Goal: Transaction & Acquisition: Purchase product/service

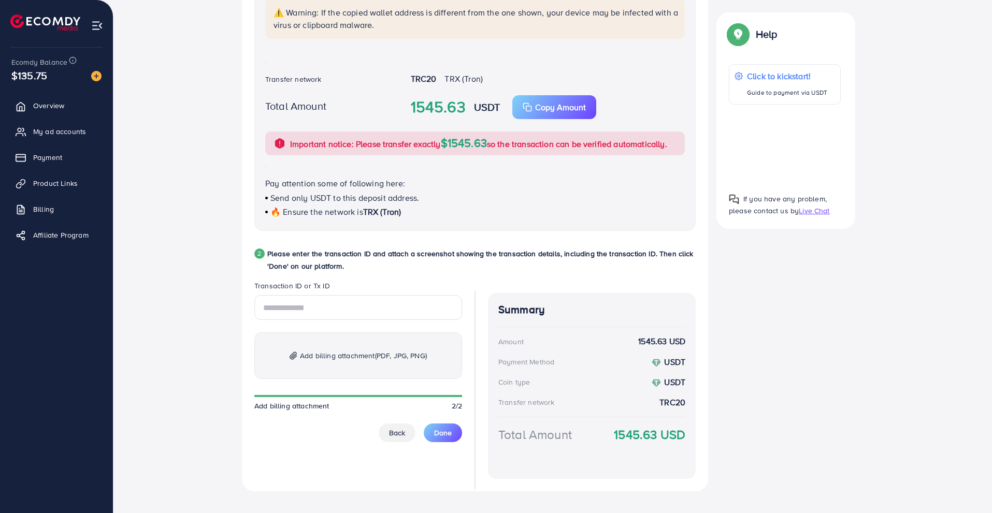
scroll to position [313, 0]
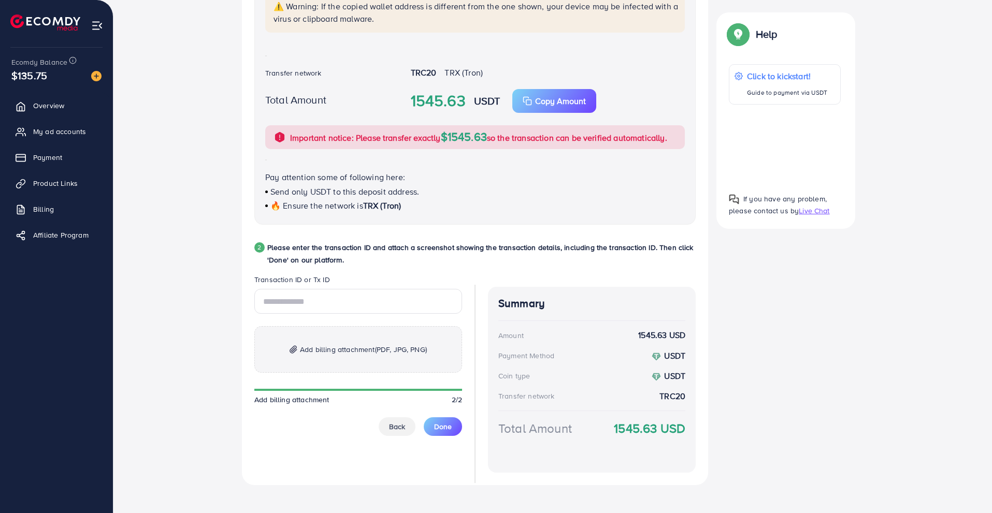
click at [334, 348] on span "Add billing attachment (PDF, JPG, PNG)" at bounding box center [363, 349] width 127 height 12
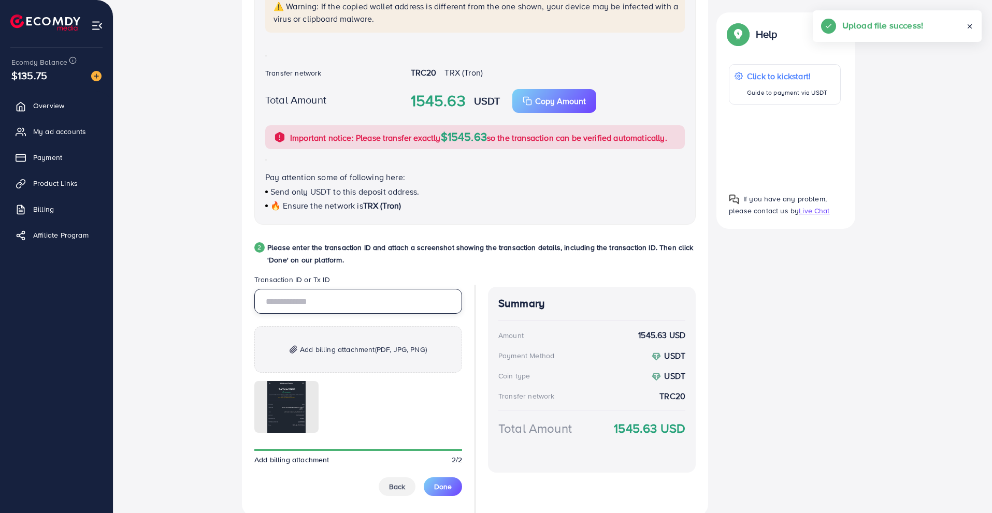
click at [314, 309] on input "text" at bounding box center [358, 301] width 208 height 25
paste input "**********"
type input "**********"
click at [431, 482] on button "Done" at bounding box center [443, 486] width 38 height 19
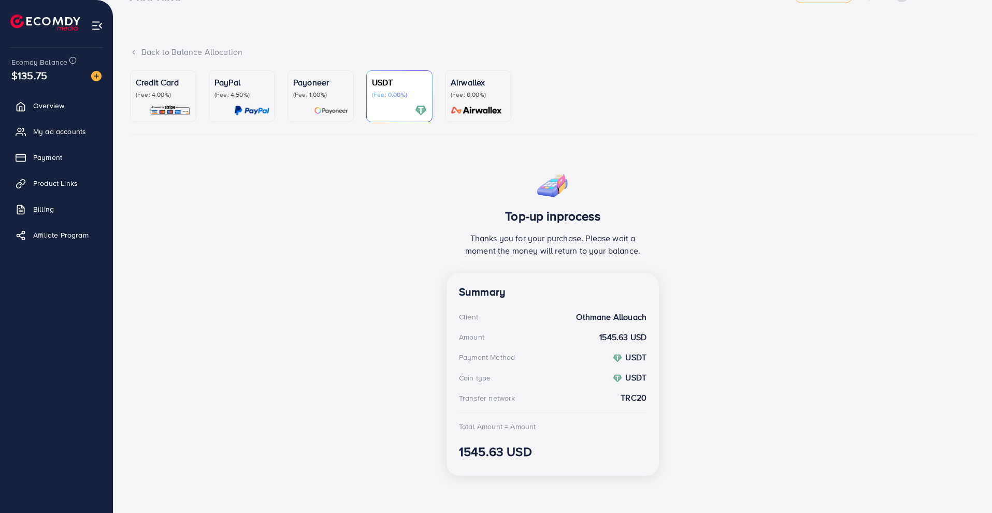
scroll to position [31, 0]
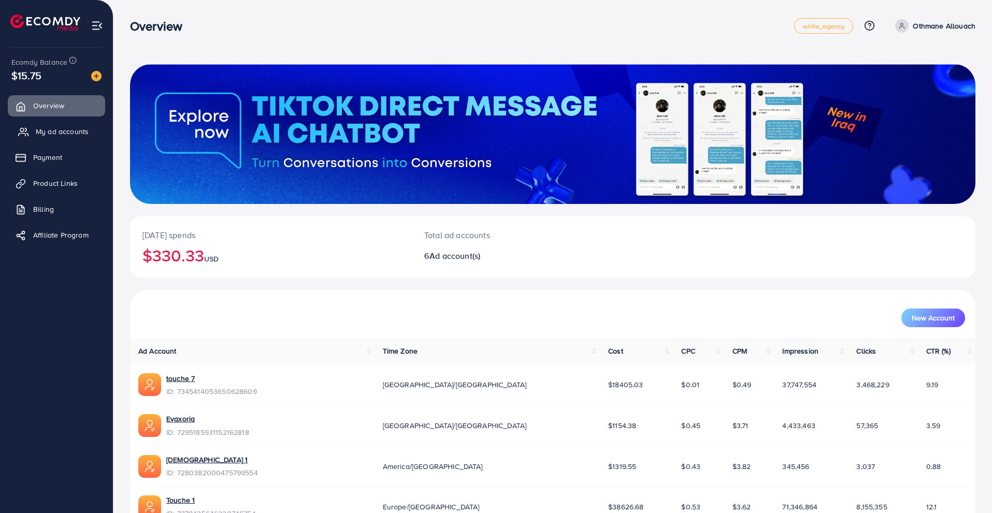
click at [91, 131] on link "My ad accounts" at bounding box center [56, 131] width 97 height 21
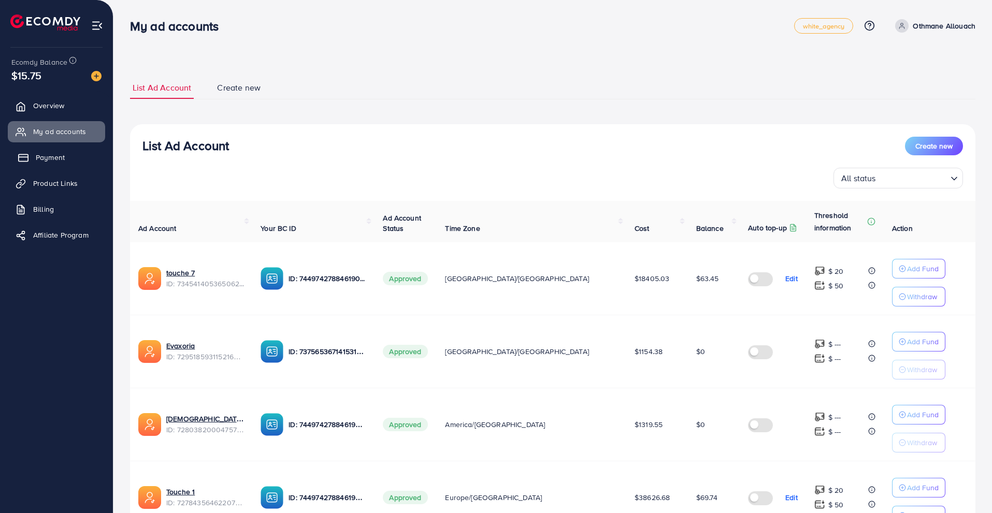
click at [71, 154] on link "Payment" at bounding box center [56, 157] width 97 height 21
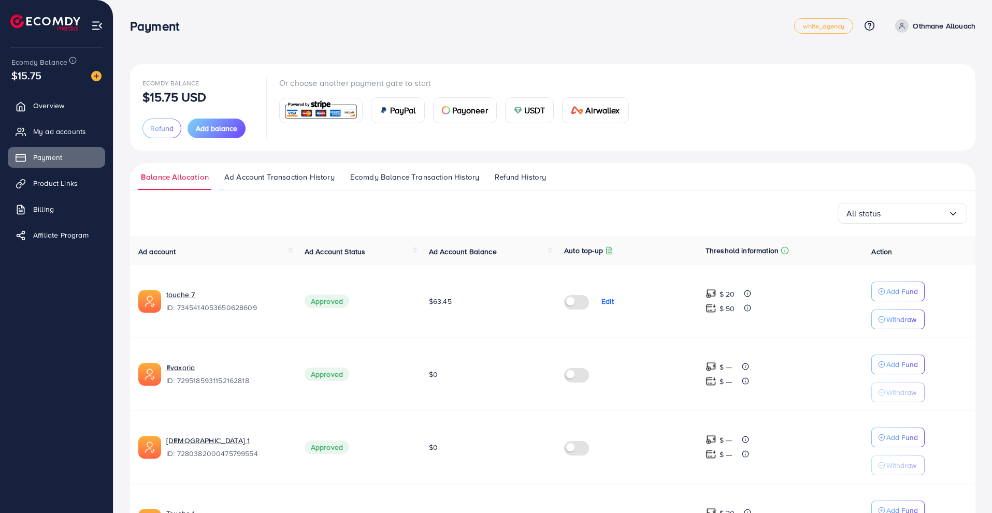
click at [286, 167] on ul "Balance Allocation Ad Account Transaction History Ecomdy Balance Transaction Hi…" at bounding box center [552, 176] width 845 height 27
click at [283, 176] on span "Ad Account Transaction History" at bounding box center [279, 176] width 110 height 11
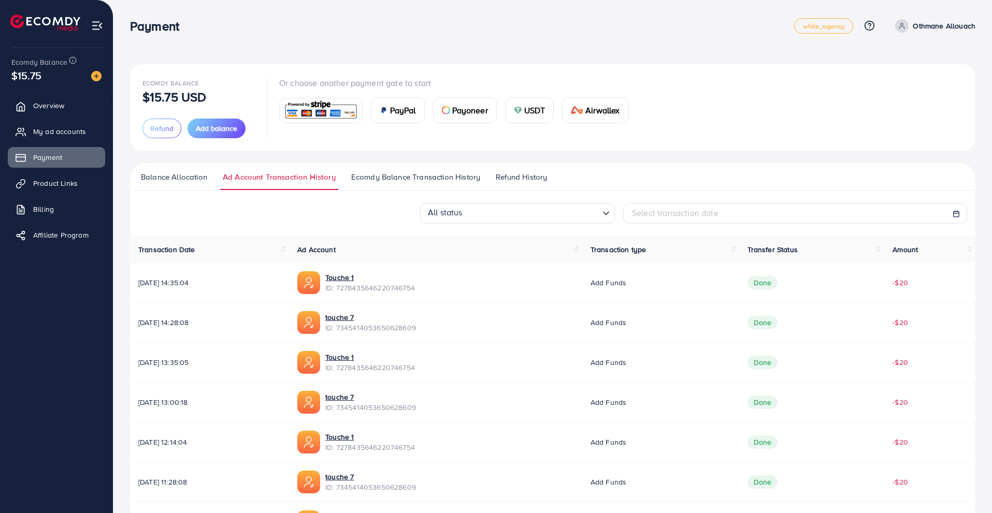
click at [392, 167] on ul "Balance Allocation Ad Account Transaction History Ecomdy Balance Transaction Hi…" at bounding box center [552, 176] width 845 height 27
click at [392, 176] on span "Ecomdy Balance Transaction History" at bounding box center [415, 176] width 129 height 11
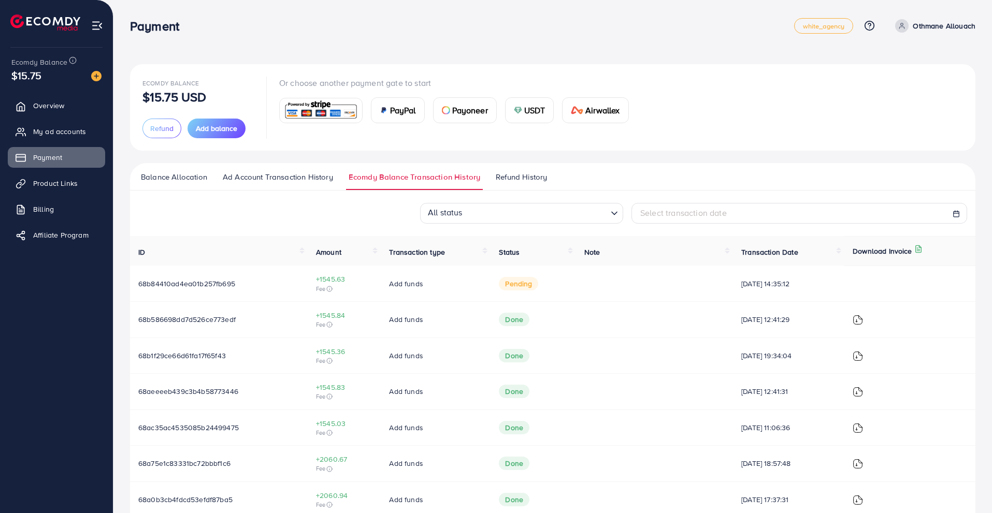
click at [516, 284] on span "pending" at bounding box center [518, 283] width 39 height 13
click at [239, 284] on td "68b84410ad4ea01b257fb695" at bounding box center [219, 284] width 178 height 36
click at [341, 280] on span "+1545.63" at bounding box center [344, 279] width 57 height 10
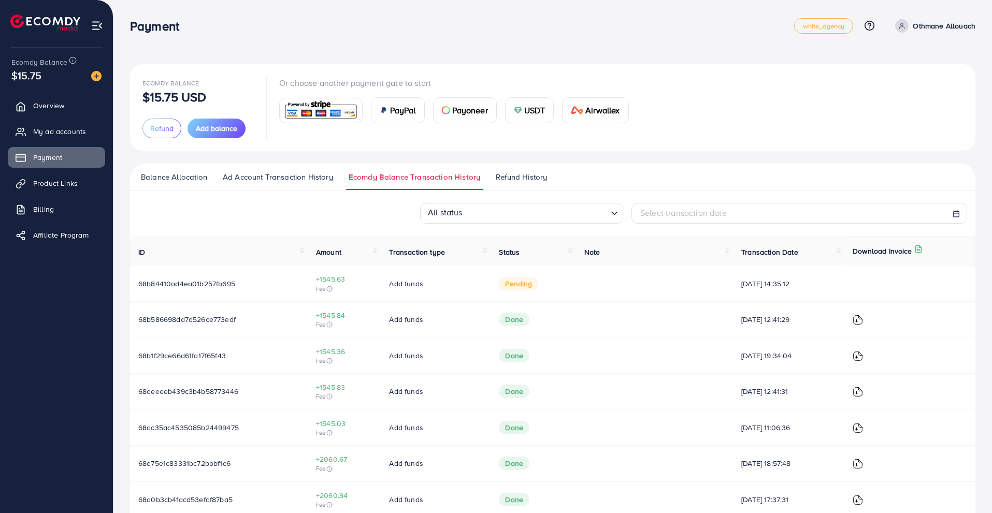
click at [273, 6] on div "Ecomdy Balance $15.75 USD Refund Add balance Or choose another payment gate to …" at bounding box center [552, 339] width 878 height 678
click at [271, 9] on nav "Payment white_agency Help Center Contact Support Plans and Pricing Term and pol…" at bounding box center [552, 25] width 845 height 37
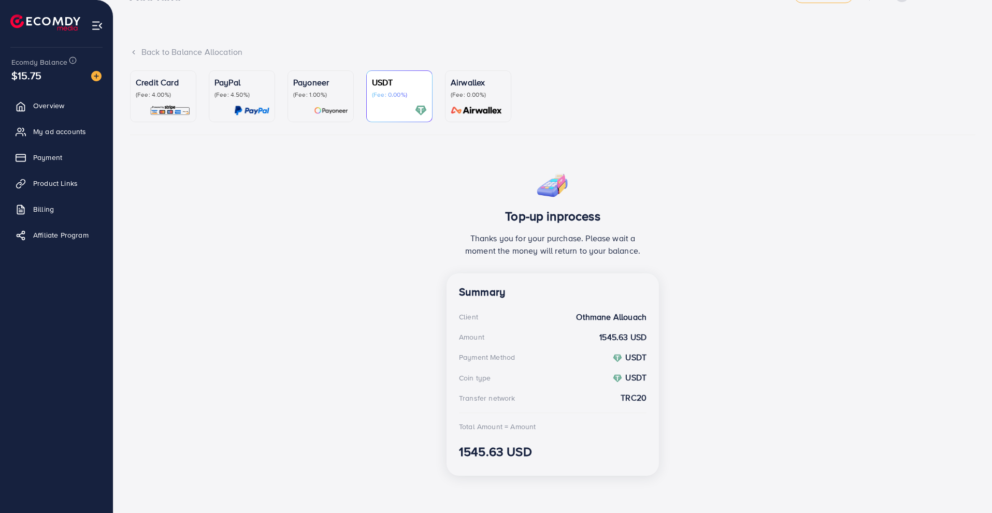
scroll to position [31, 0]
click at [861, 341] on div "Top-up inprocess Thanks you for your purchase. Please wait a moment the money w…" at bounding box center [552, 325] width 845 height 318
